Goal: Navigation & Orientation: Find specific page/section

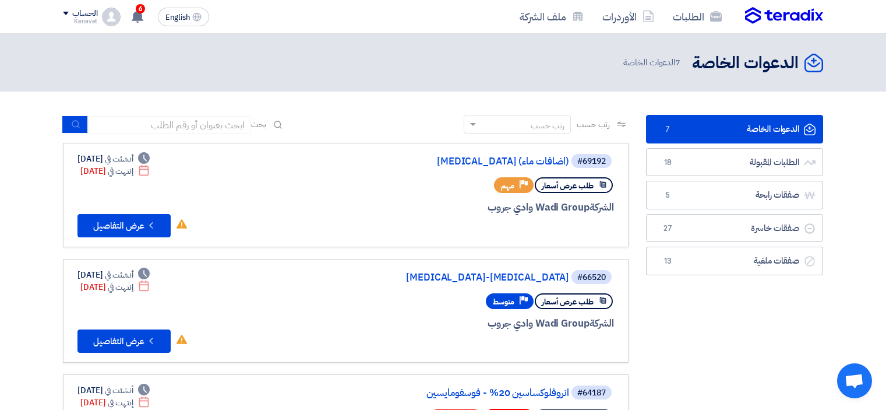
click at [722, 175] on link "الطلبات المقبولة الطلبات المقبولة 18" at bounding box center [734, 162] width 177 height 29
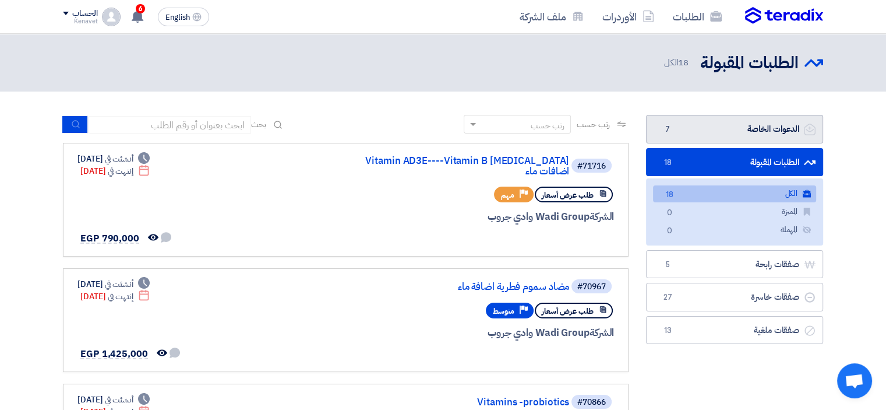
click at [758, 131] on link "الدعوات الخاصة الدعوات الخاصة 7" at bounding box center [734, 129] width 177 height 29
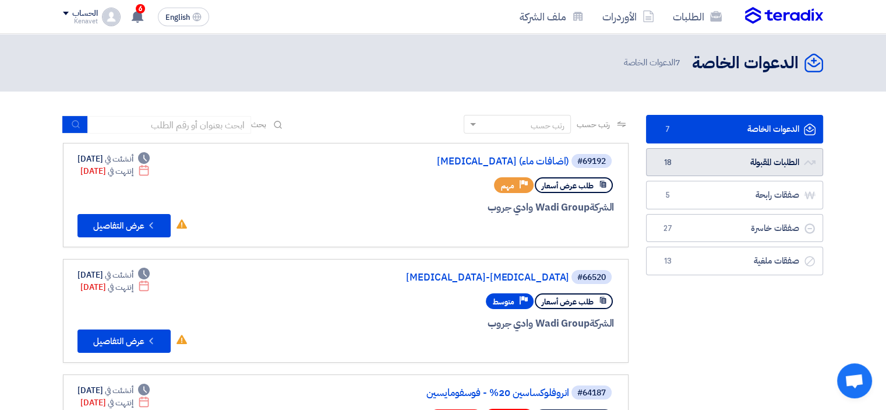
click at [698, 158] on link "الطلبات المقبولة الطلبات المقبولة 18" at bounding box center [734, 162] width 177 height 29
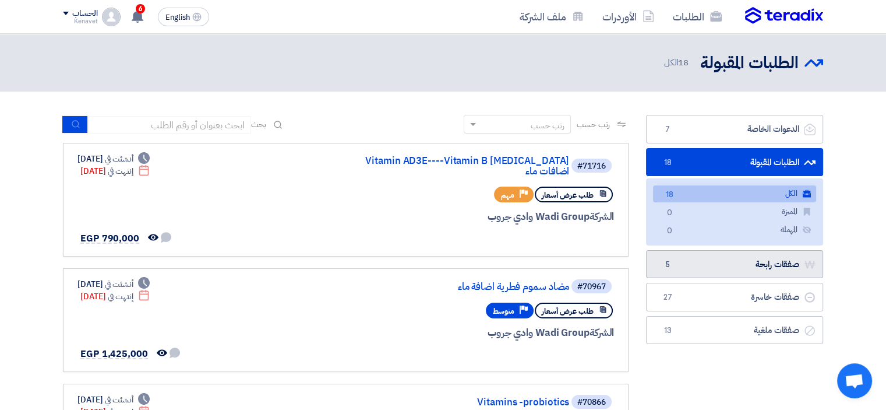
click at [710, 263] on link "صفقات رابحة صفقات رابحة 5" at bounding box center [734, 264] width 177 height 29
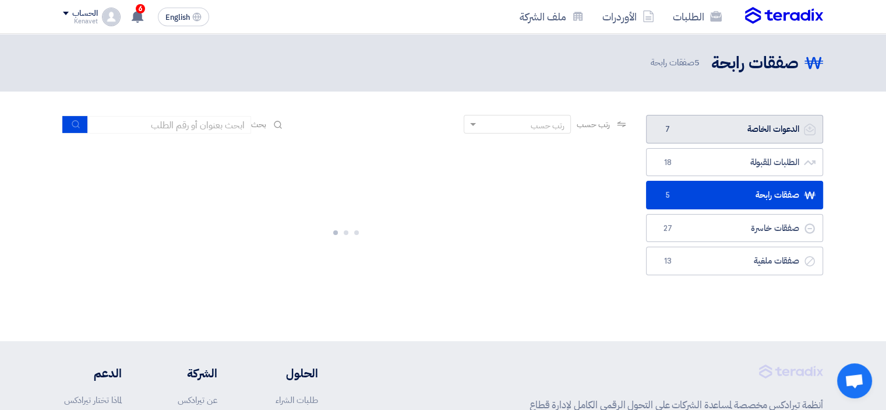
click at [744, 125] on link "الدعوات الخاصة الدعوات الخاصة 7" at bounding box center [734, 129] width 177 height 29
